Goal: Transaction & Acquisition: Download file/media

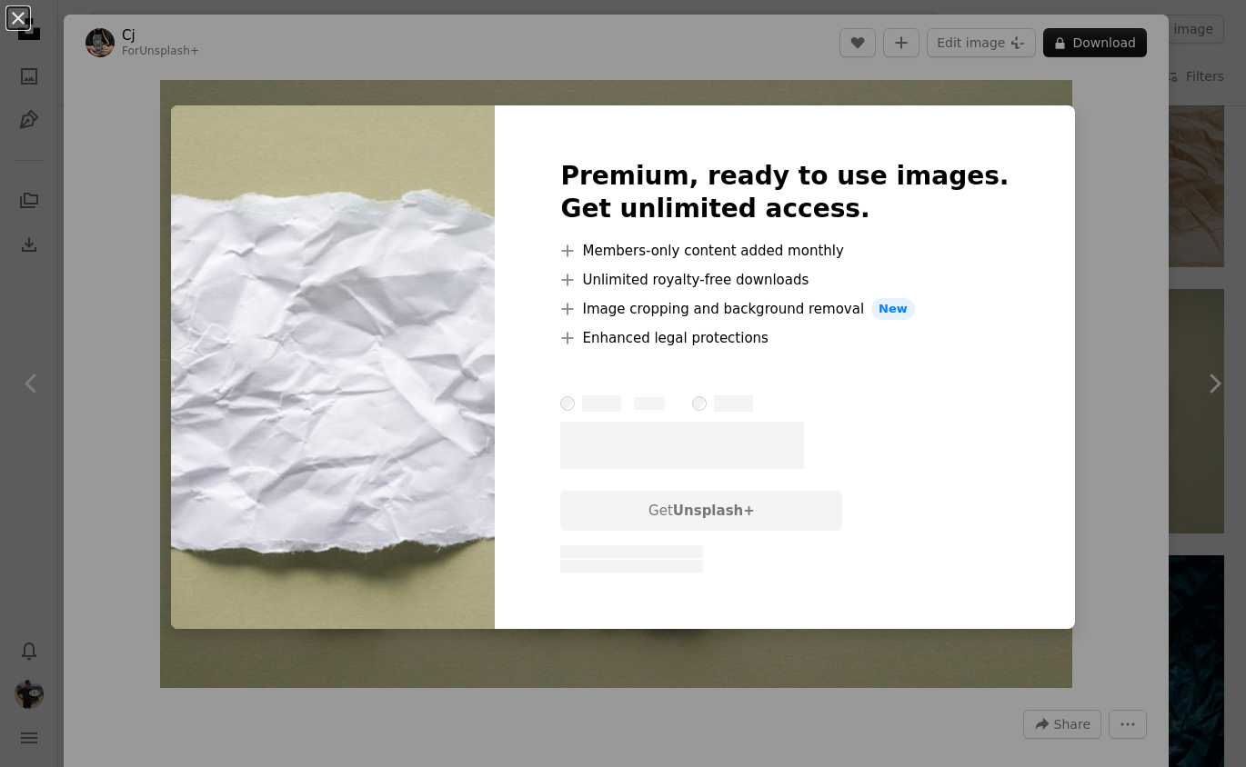
scroll to position [3652, 0]
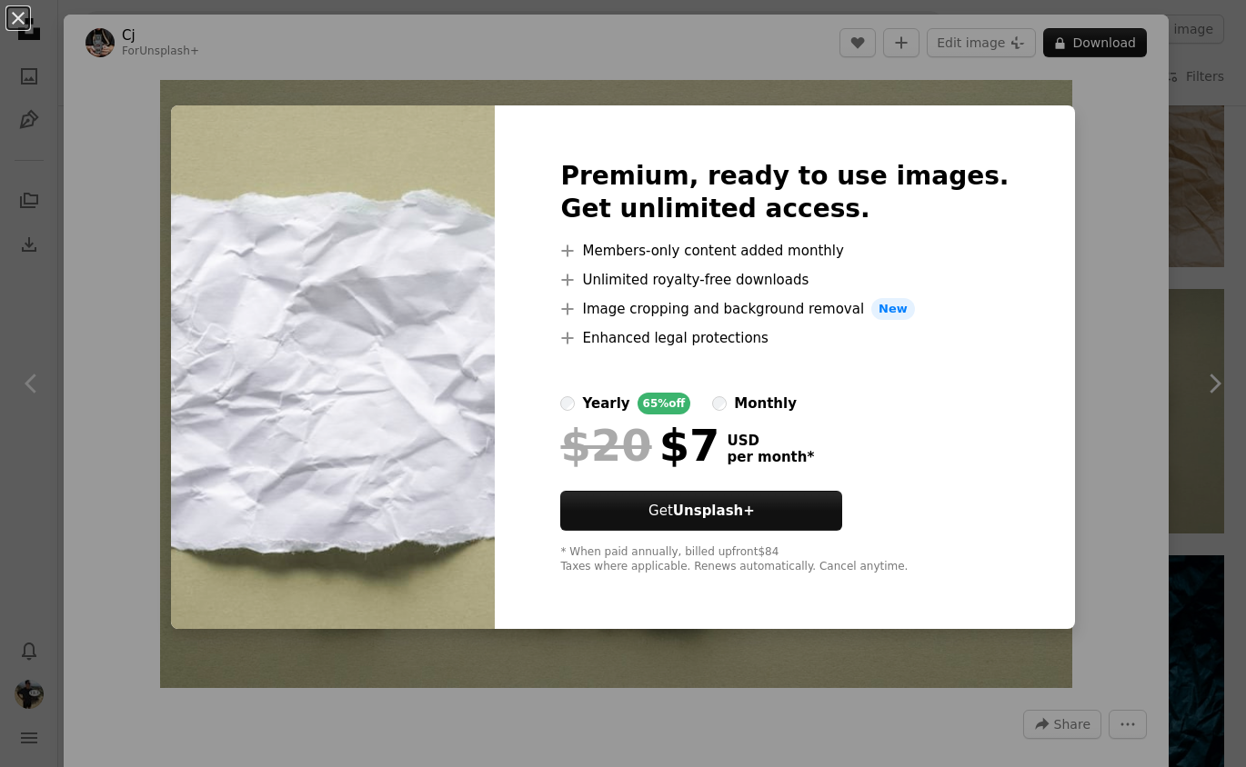
click at [1155, 296] on div "An X shape Premium, ready to use images. Get unlimited access. A plus sign Memb…" at bounding box center [623, 383] width 1246 height 767
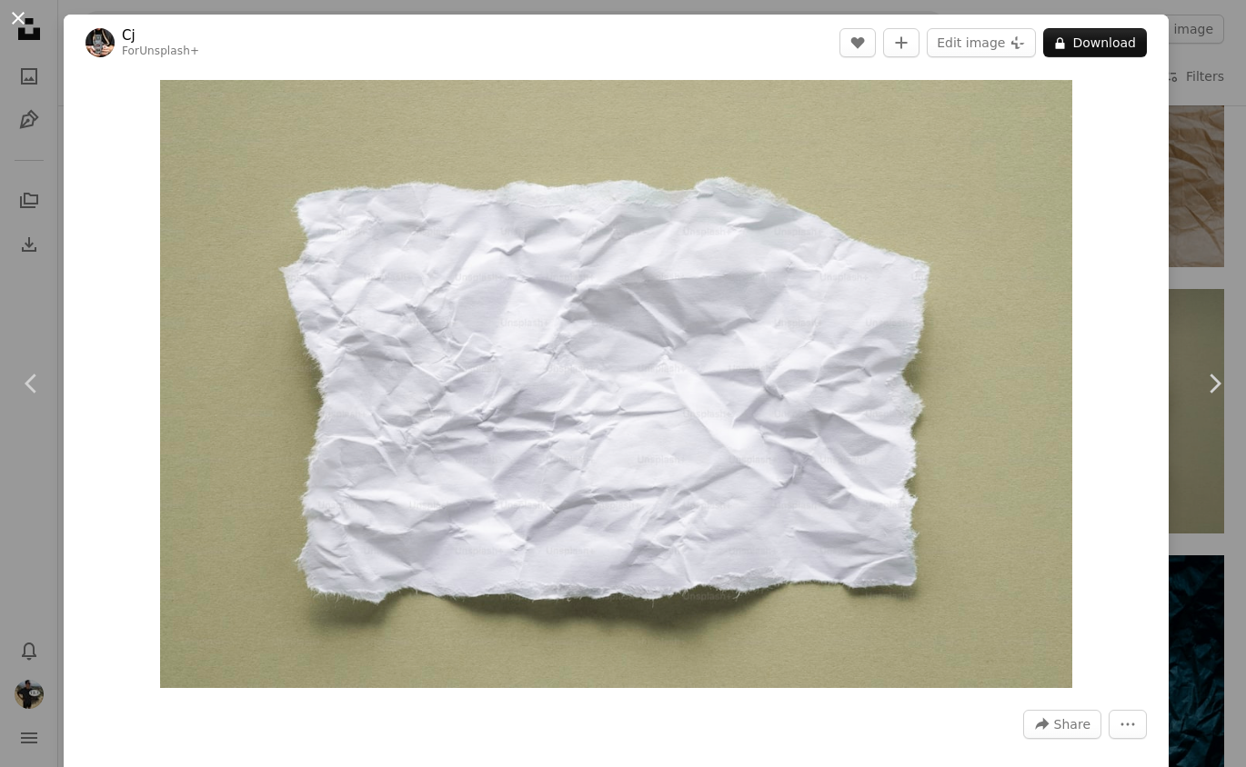
click at [22, 19] on button "An X shape" at bounding box center [18, 18] width 22 height 22
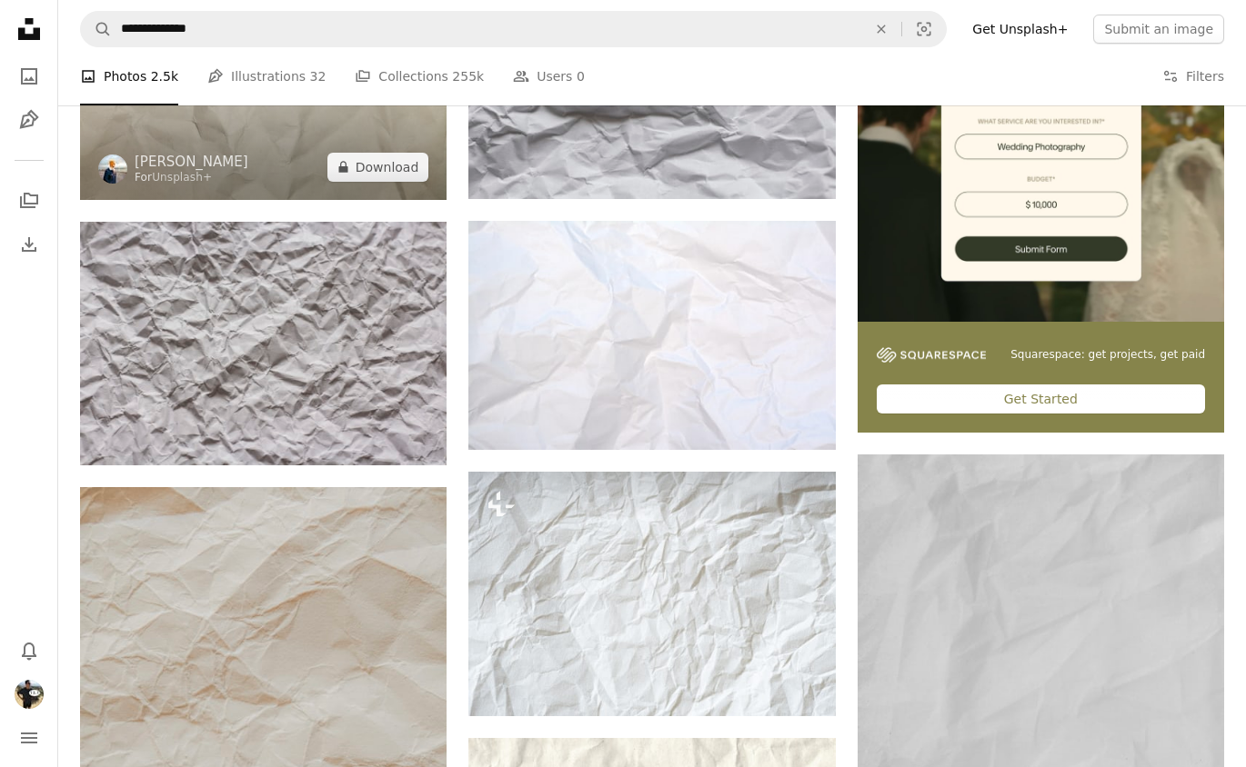
scroll to position [520, 0]
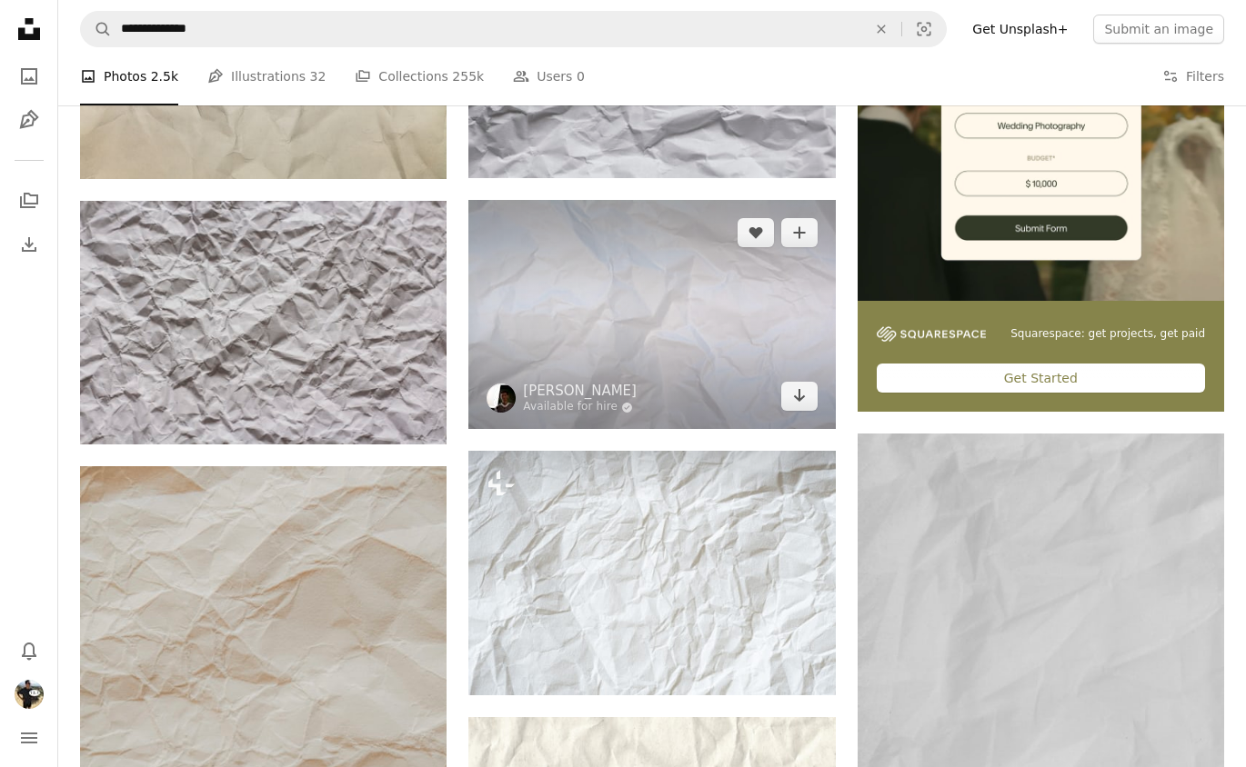
click at [604, 329] on img at bounding box center [651, 314] width 366 height 229
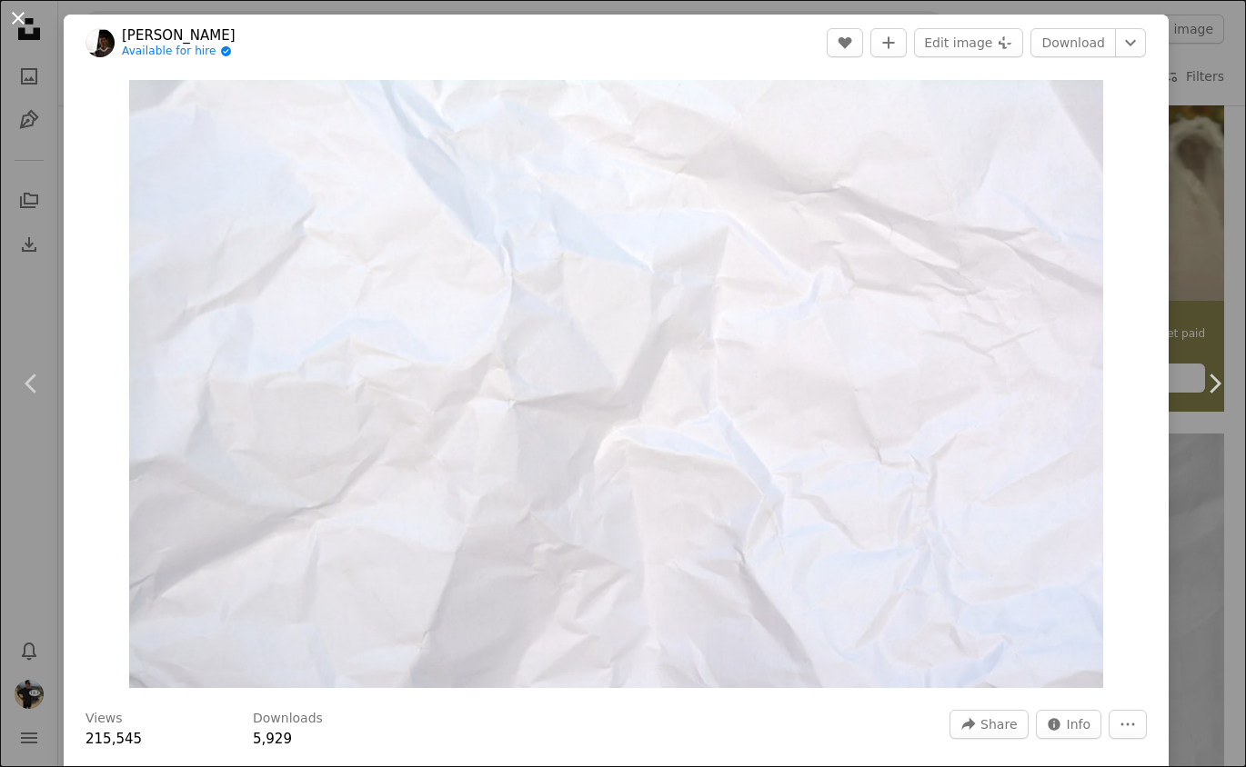
click at [7, 9] on button "An X shape" at bounding box center [18, 18] width 22 height 22
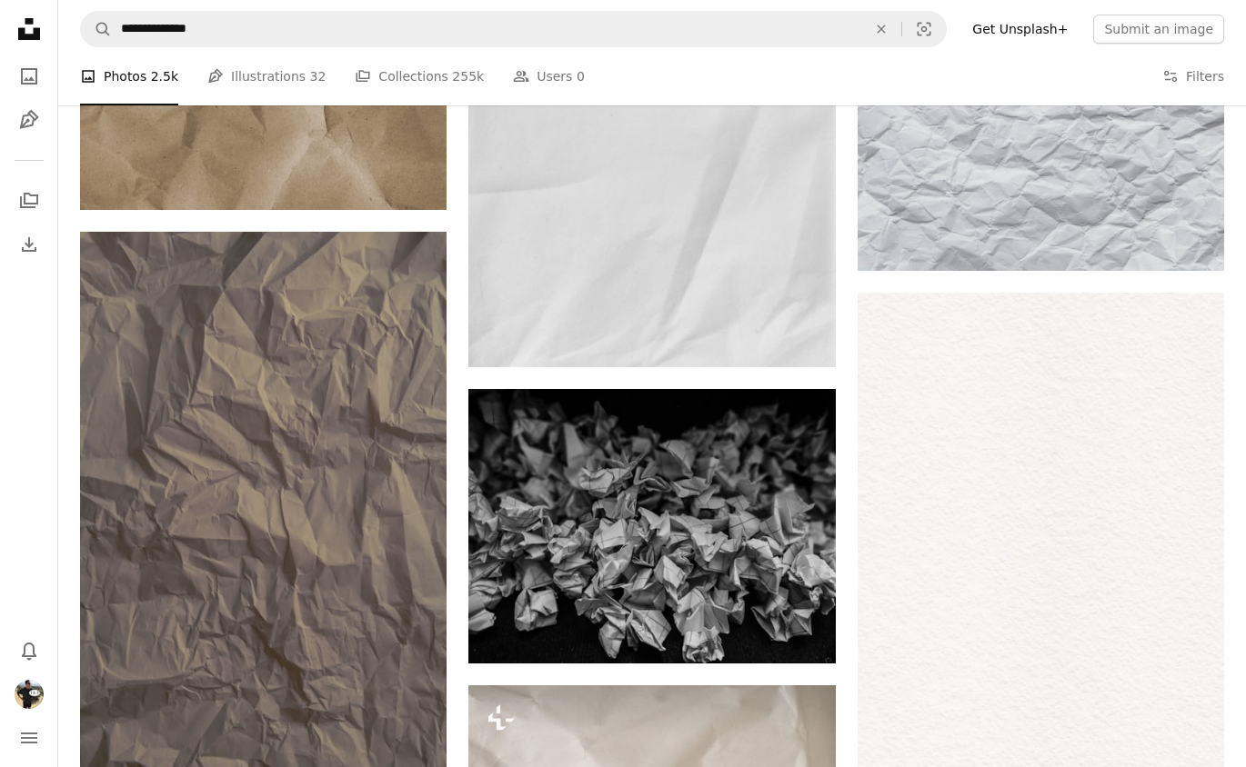
scroll to position [5935, 0]
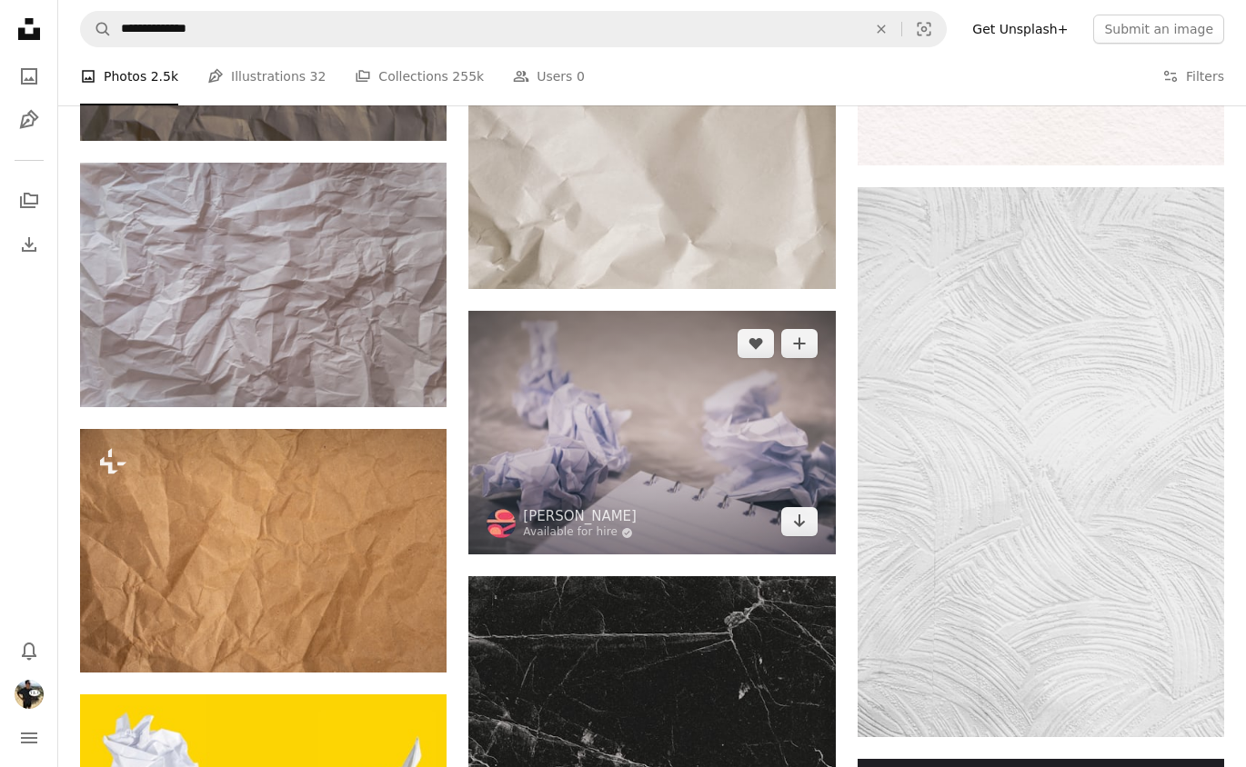
click at [670, 389] on img at bounding box center [651, 433] width 366 height 245
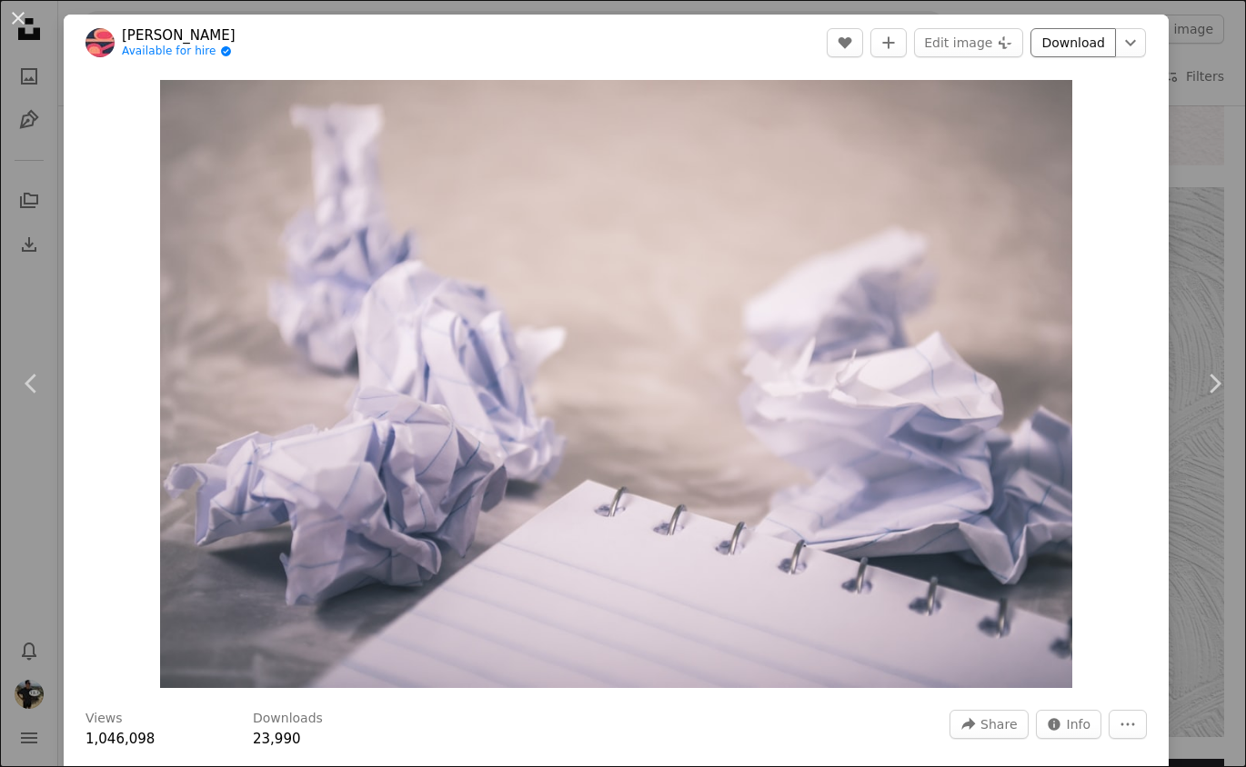
click at [1097, 46] on link "Download" at bounding box center [1072, 42] width 85 height 29
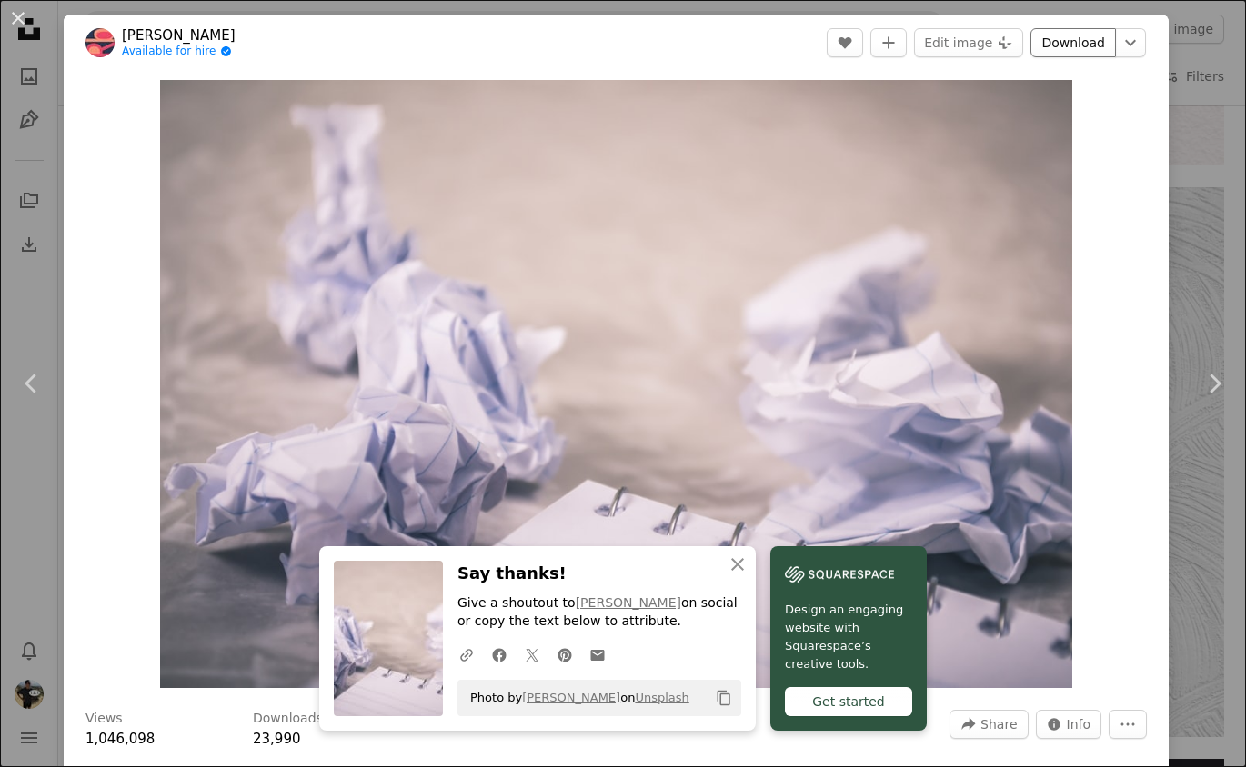
click at [1089, 50] on link "Download" at bounding box center [1072, 42] width 85 height 29
click at [18, 18] on button "An X shape" at bounding box center [18, 18] width 22 height 22
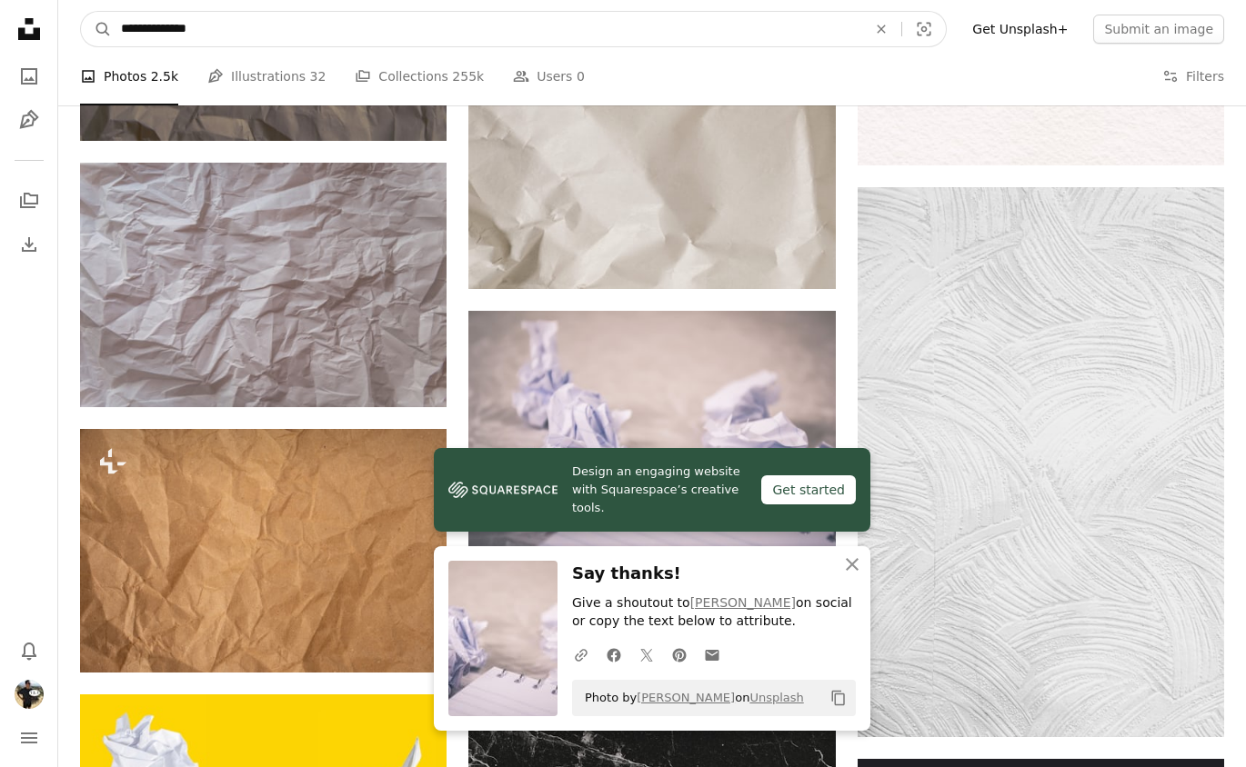
click at [399, 33] on input "**********" at bounding box center [486, 29] width 749 height 35
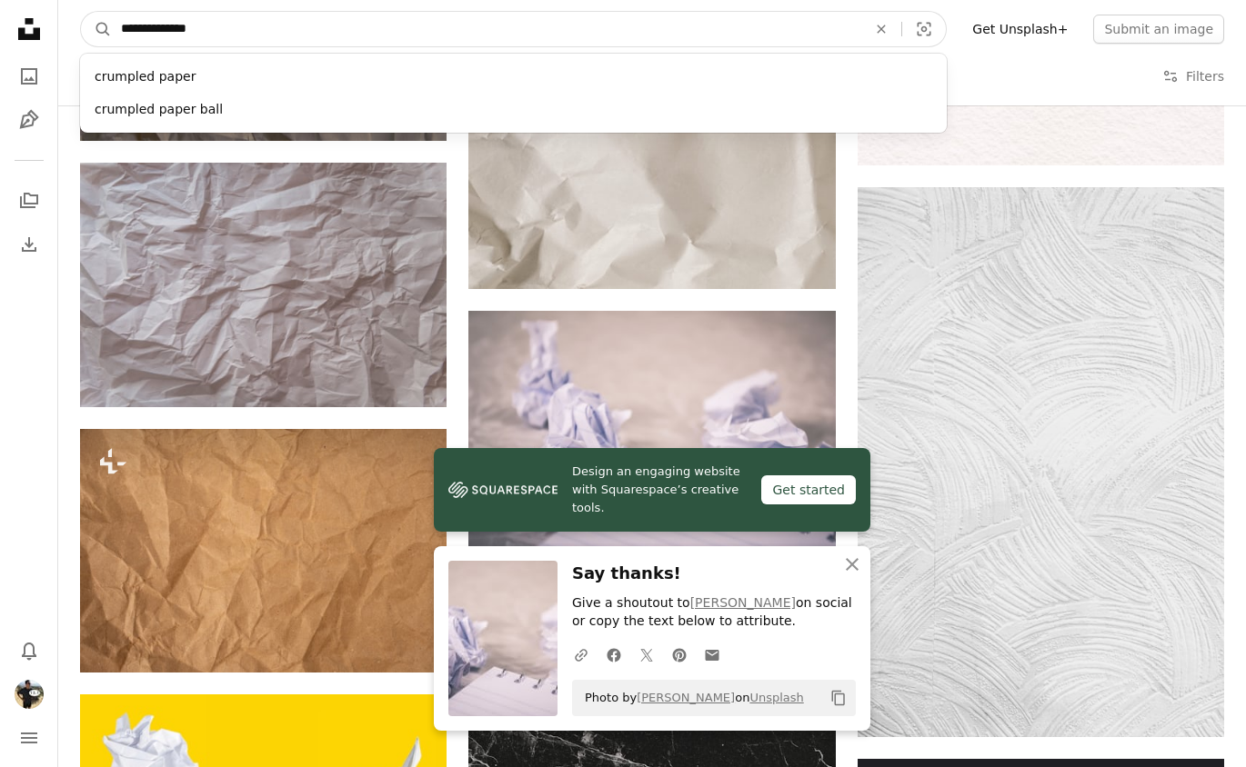
paste input "Find visuals sitewide"
type input "********"
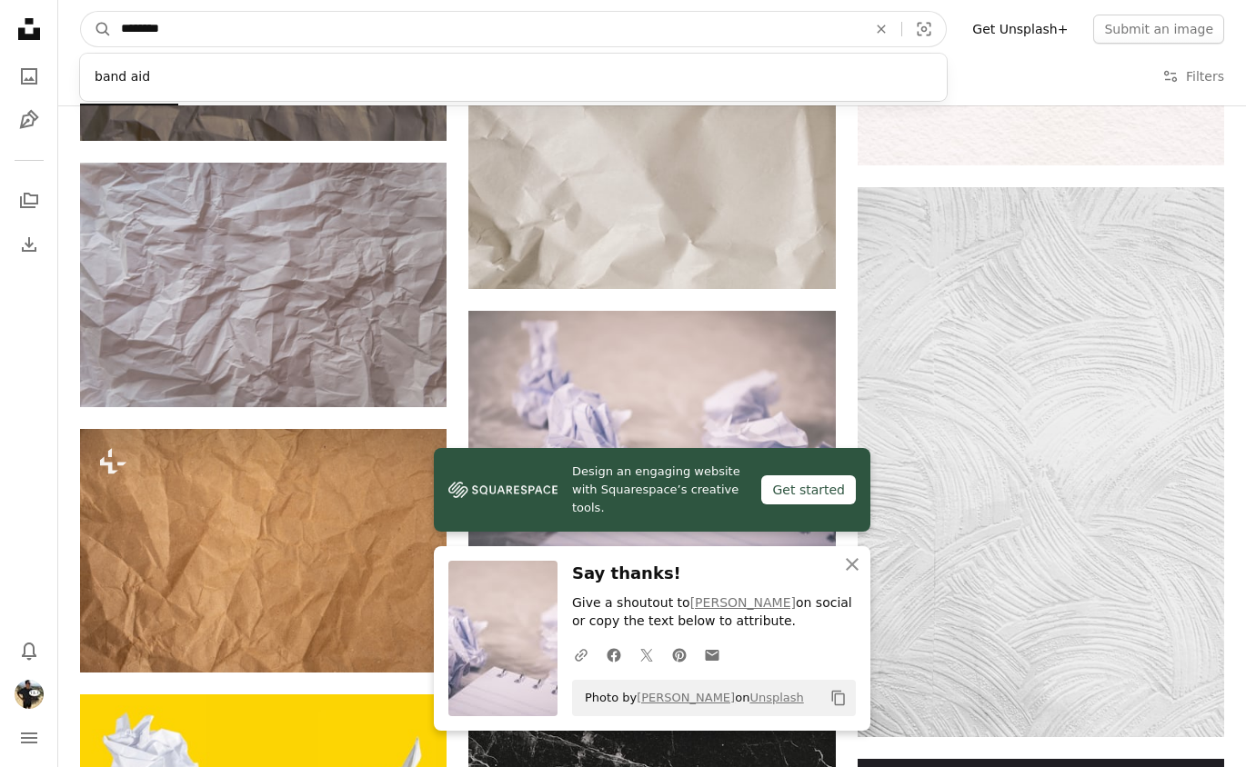
click at [96, 29] on button "A magnifying glass" at bounding box center [96, 29] width 31 height 35
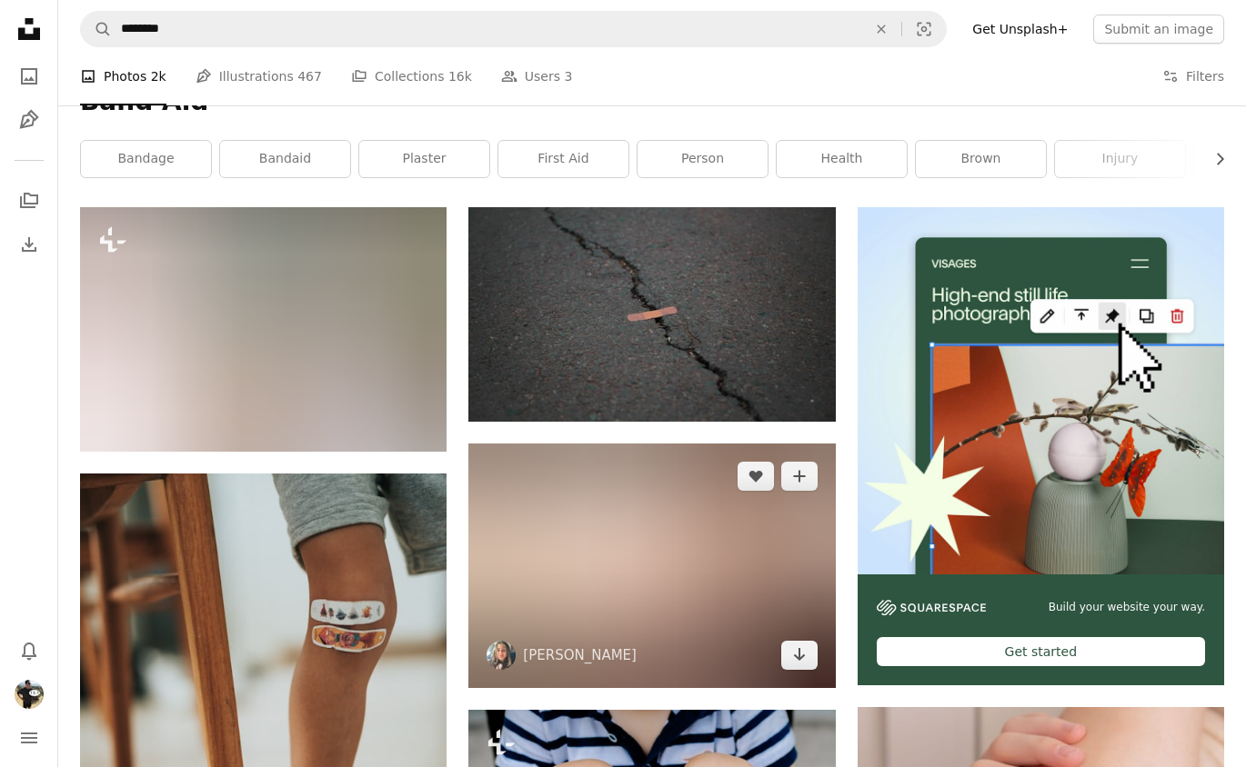
scroll to position [75, 0]
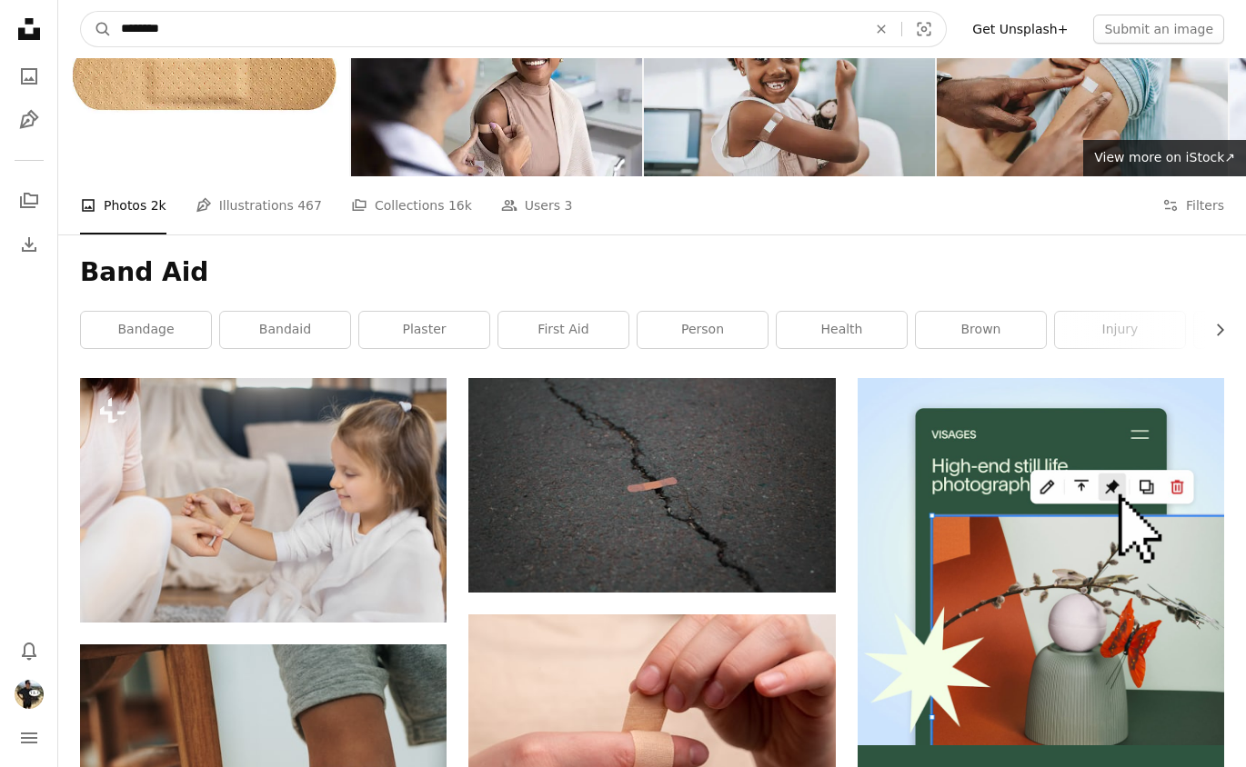
click at [308, 26] on input "********" at bounding box center [486, 29] width 749 height 35
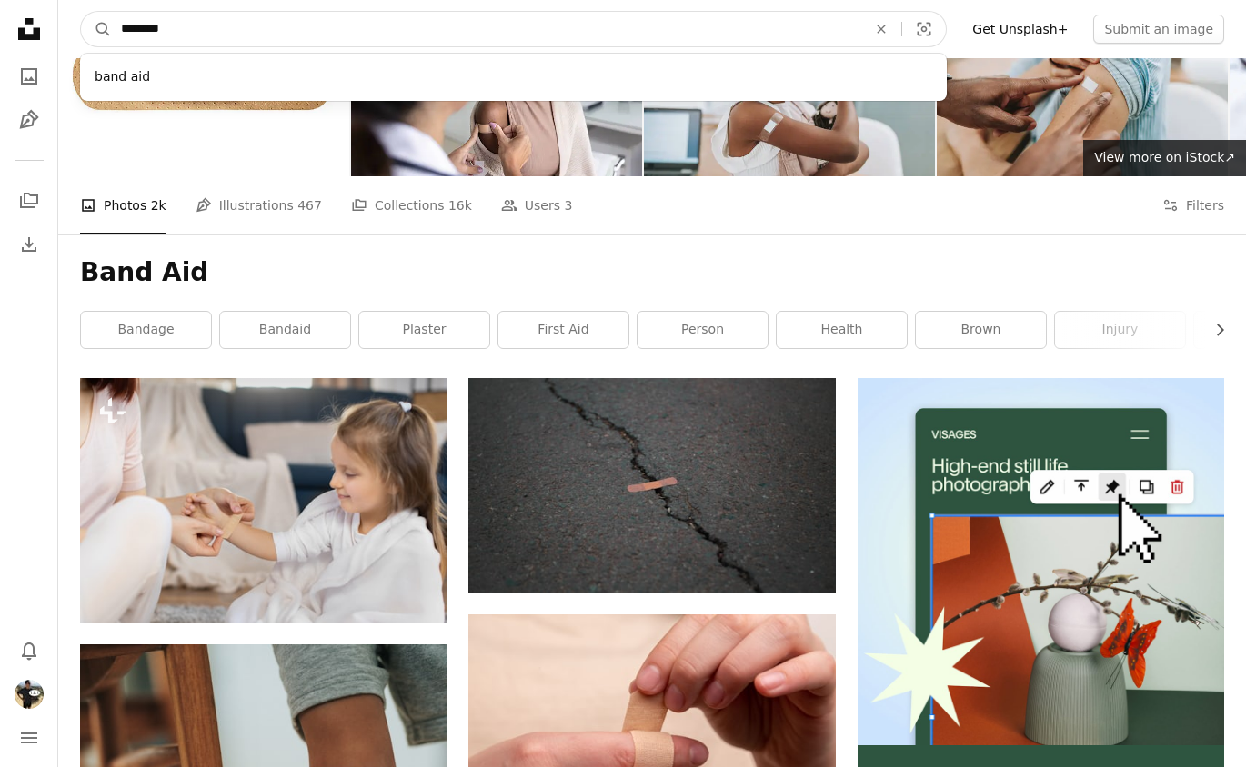
click at [308, 26] on input "********" at bounding box center [486, 29] width 749 height 35
type input "**********"
click at [96, 29] on button "A magnifying glass" at bounding box center [96, 29] width 31 height 35
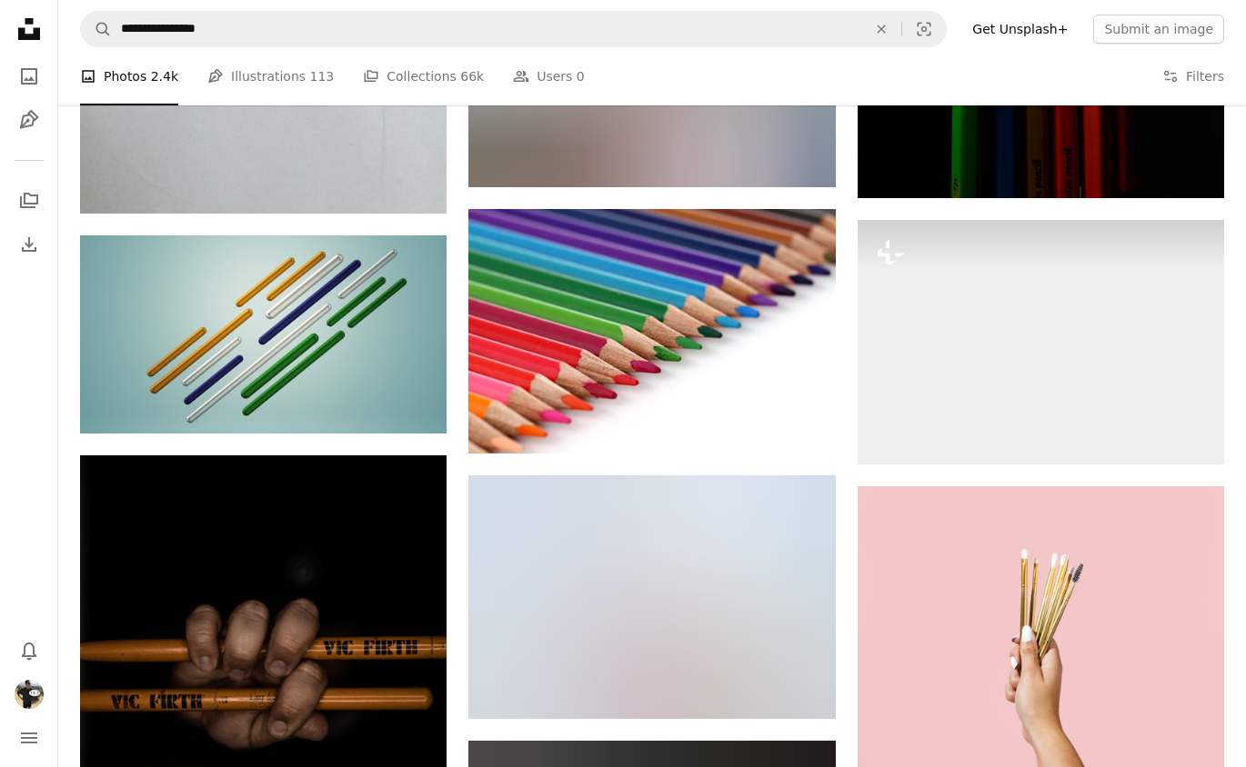
scroll to position [35103, 0]
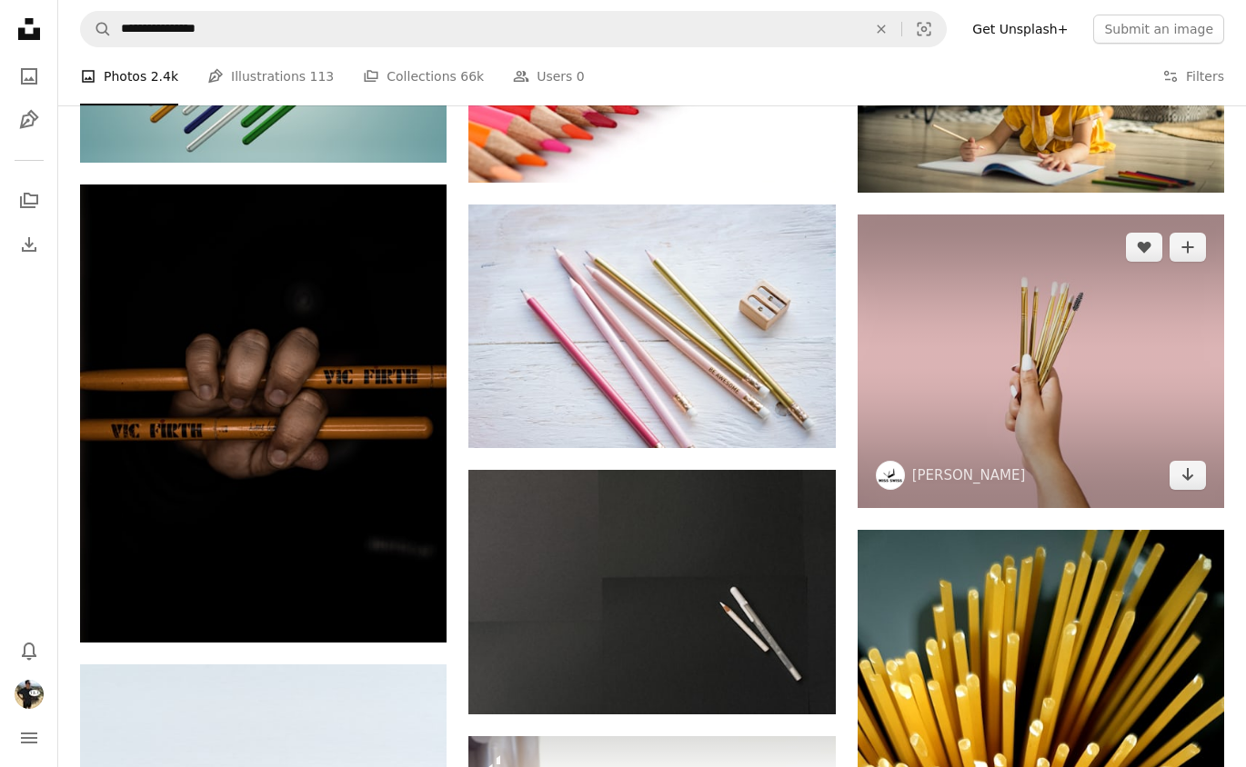
click at [993, 371] on img at bounding box center [1040, 362] width 366 height 294
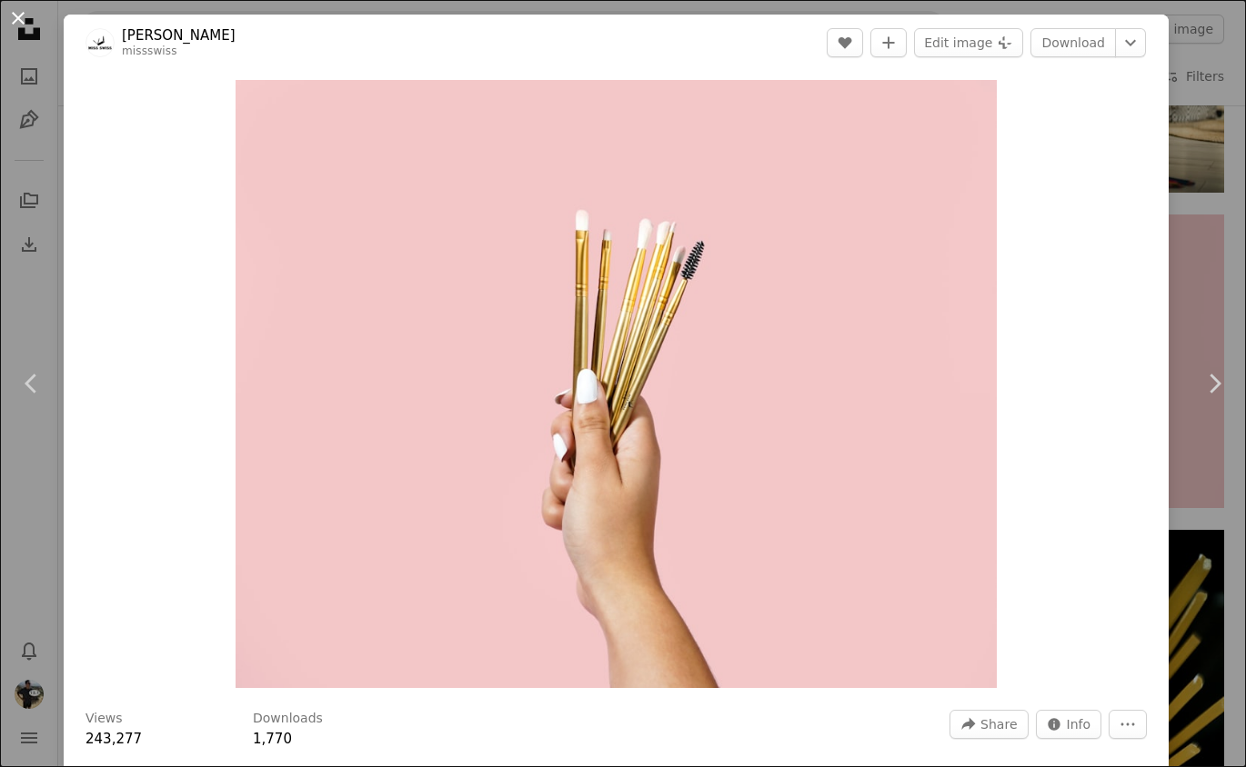
click at [23, 15] on button "An X shape" at bounding box center [18, 18] width 22 height 22
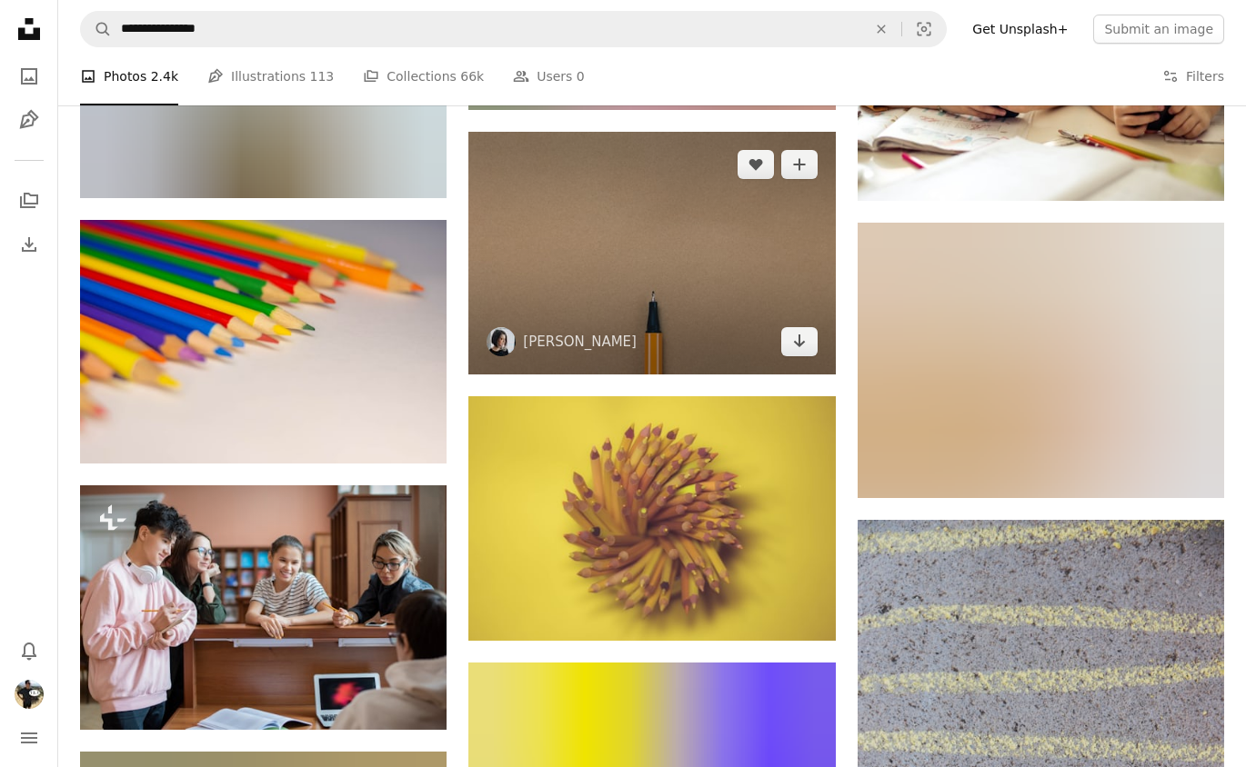
scroll to position [48298, 0]
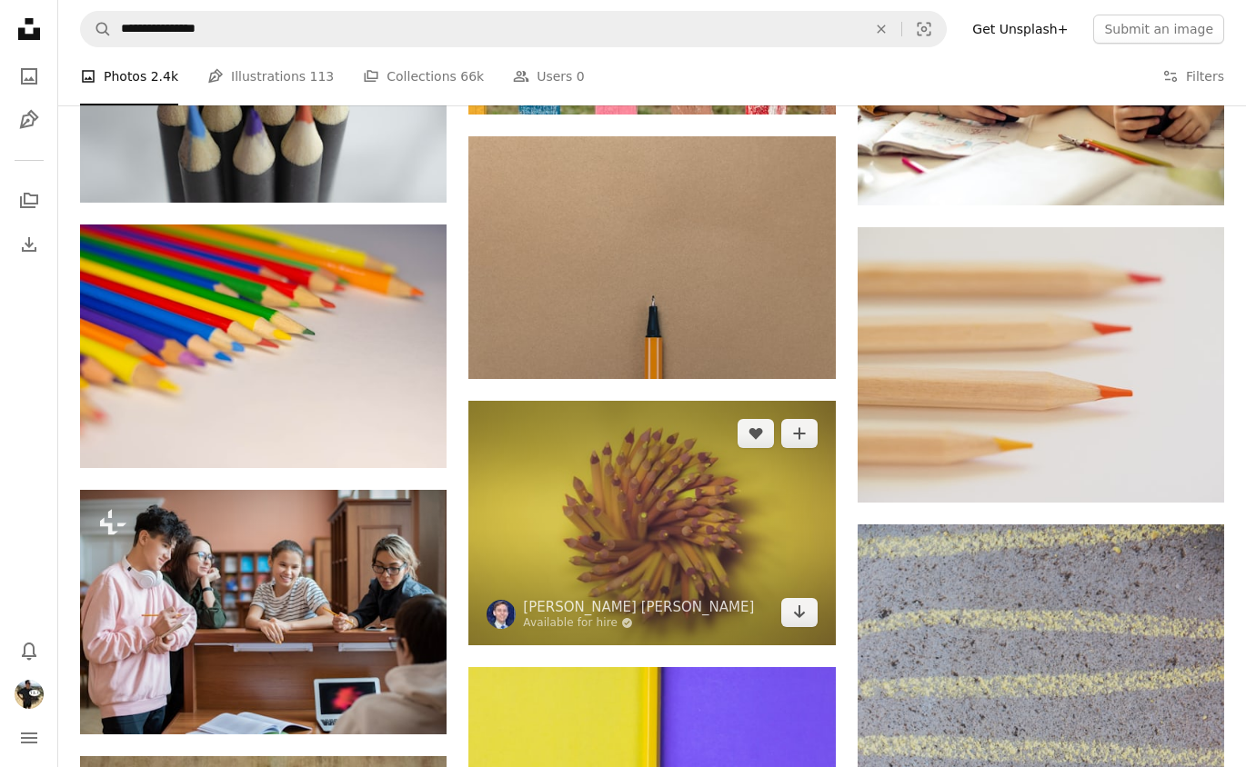
click at [576, 476] on img at bounding box center [651, 523] width 366 height 245
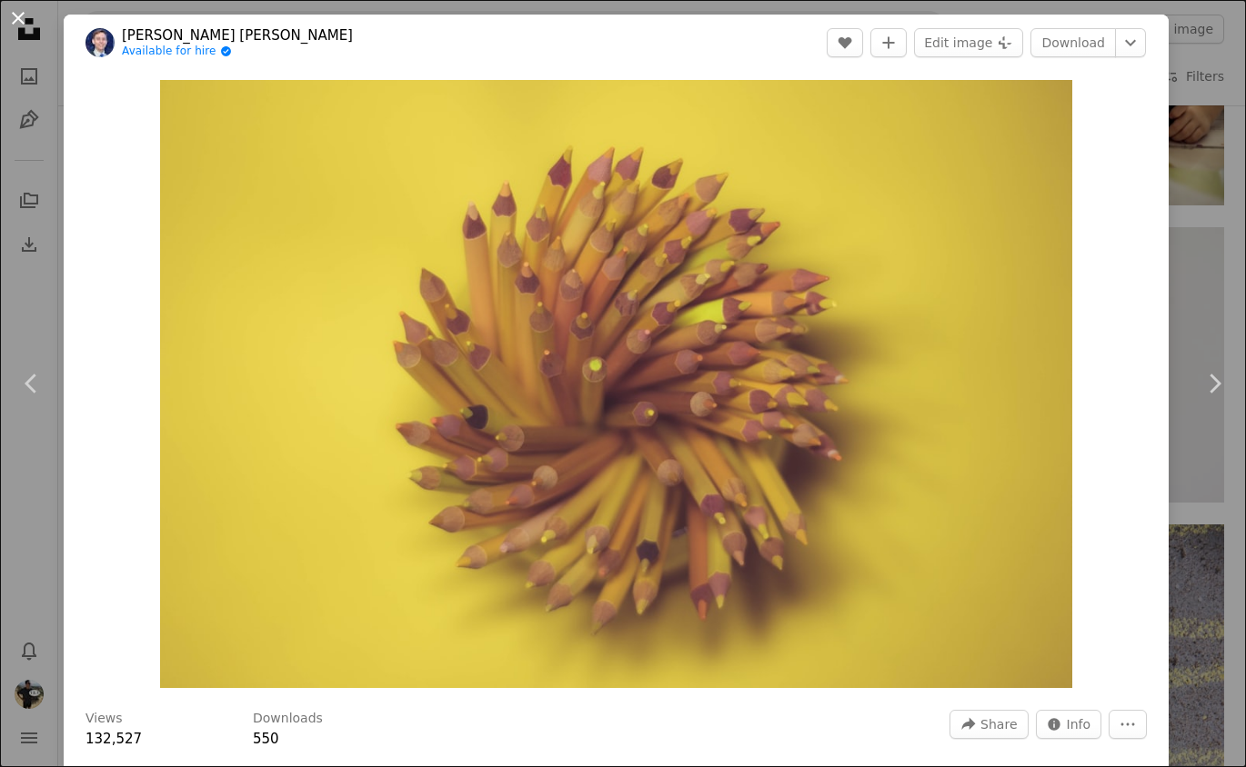
click at [14, 12] on button "An X shape" at bounding box center [18, 18] width 22 height 22
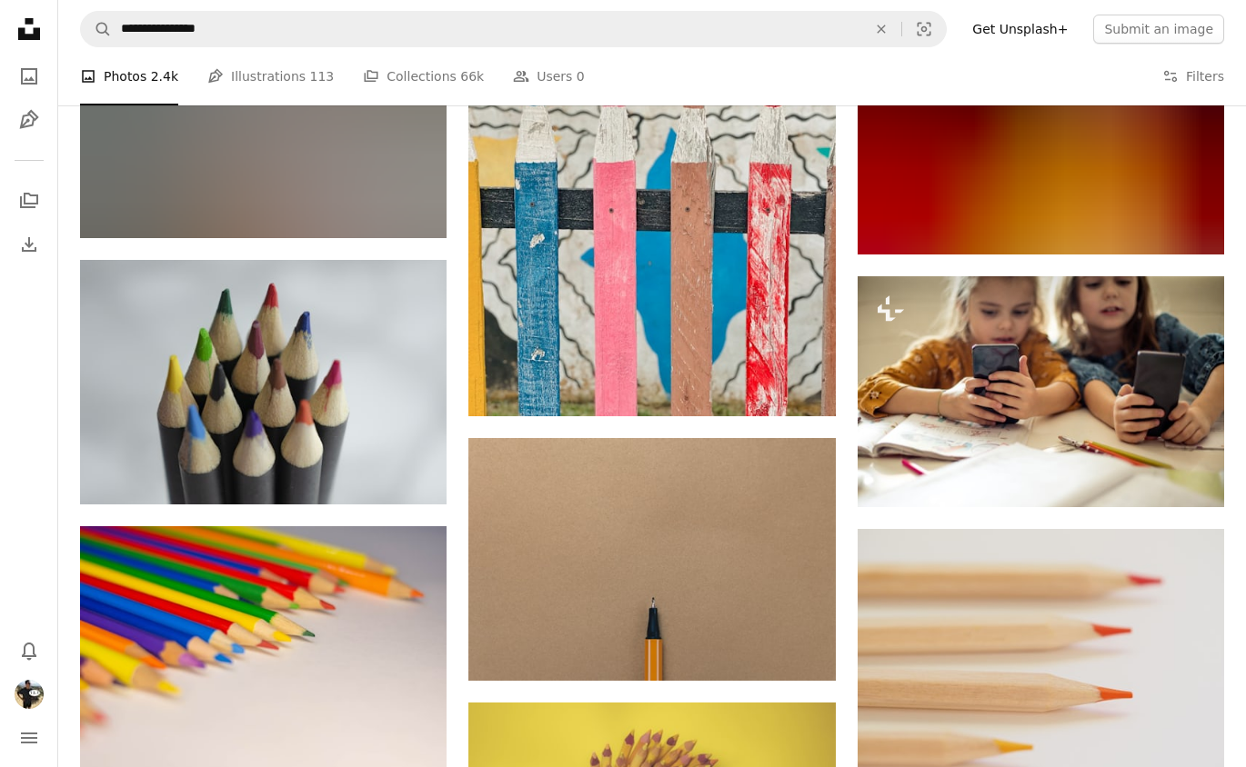
scroll to position [48019, 0]
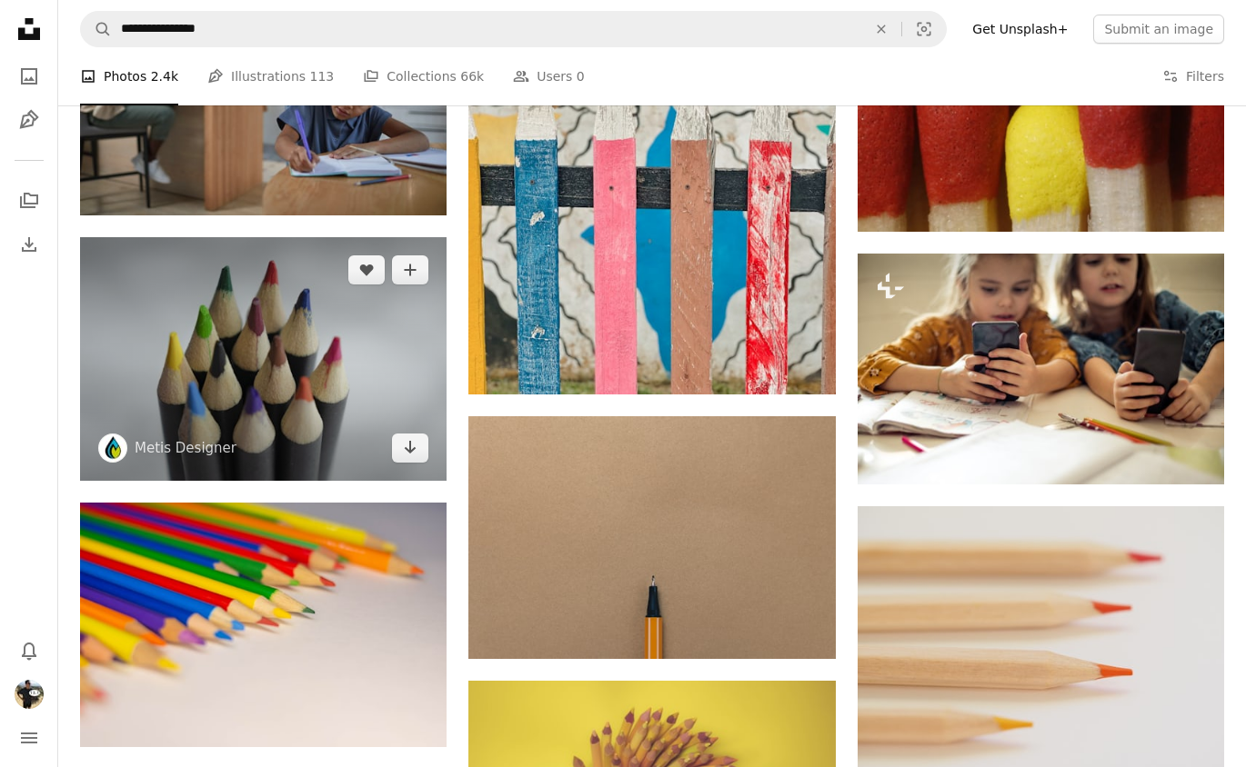
click at [361, 363] on img at bounding box center [263, 359] width 366 height 245
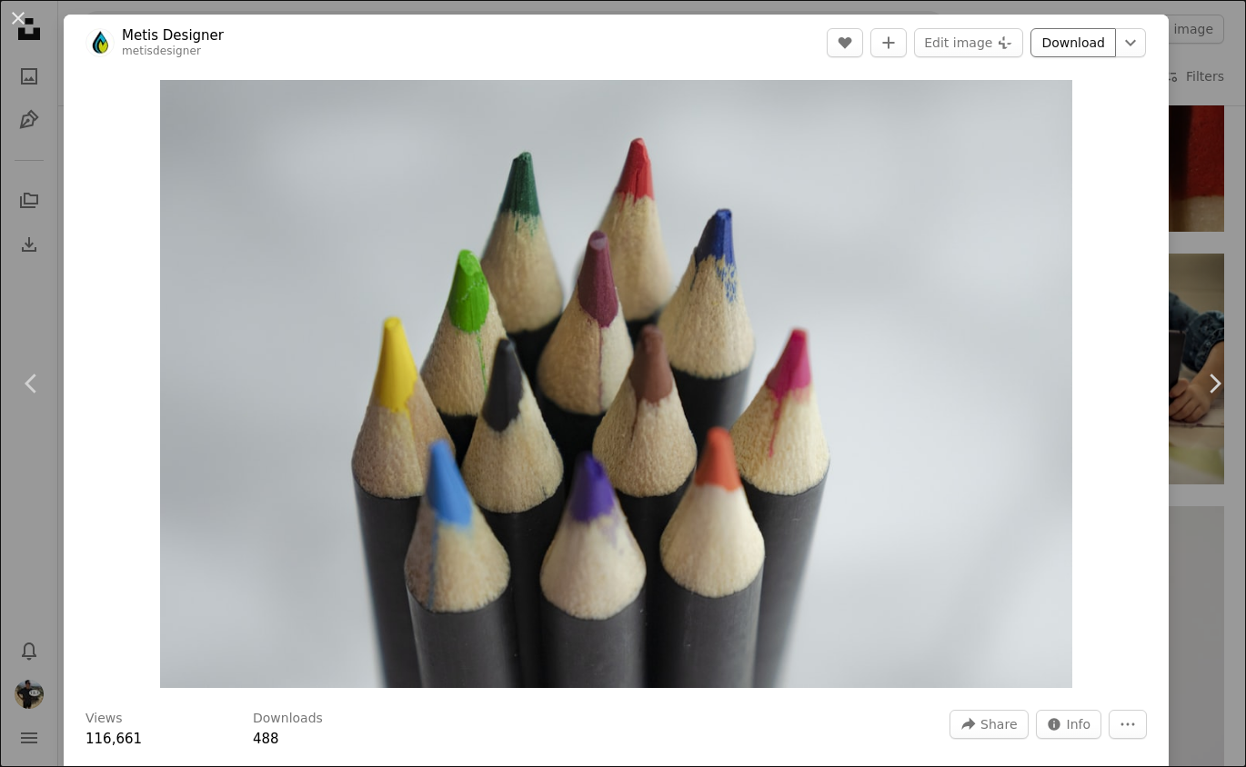
click at [1091, 40] on link "Download" at bounding box center [1072, 42] width 85 height 29
